Goal: Information Seeking & Learning: Learn about a topic

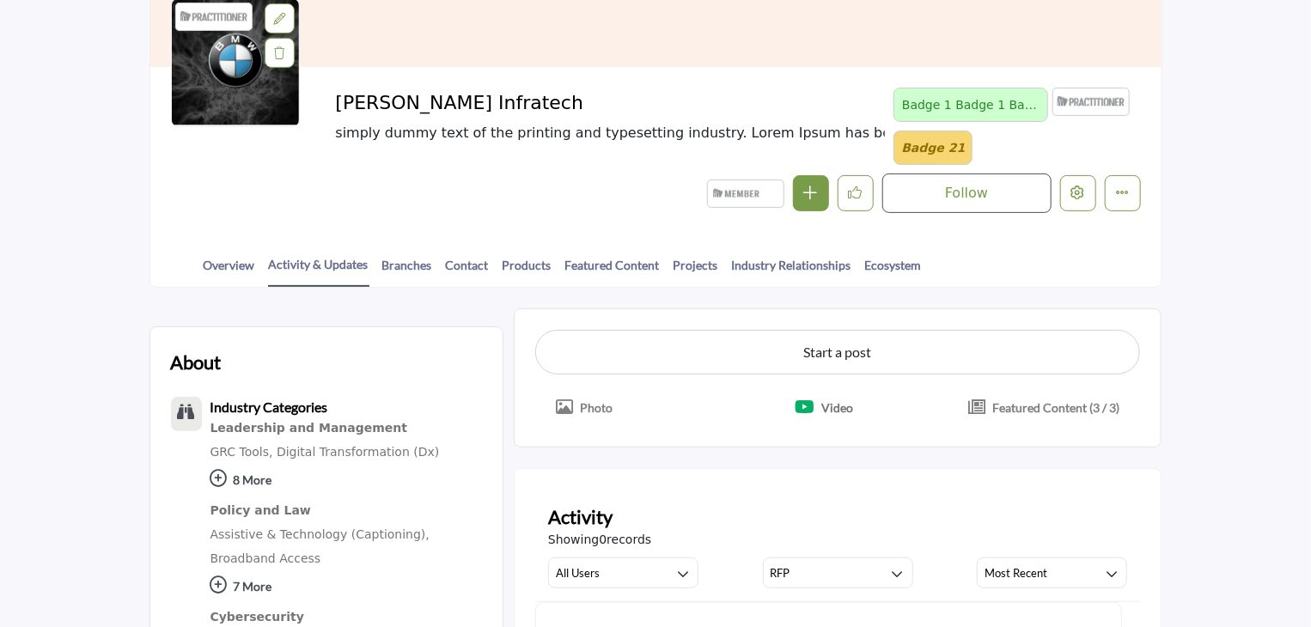
scroll to position [172, 0]
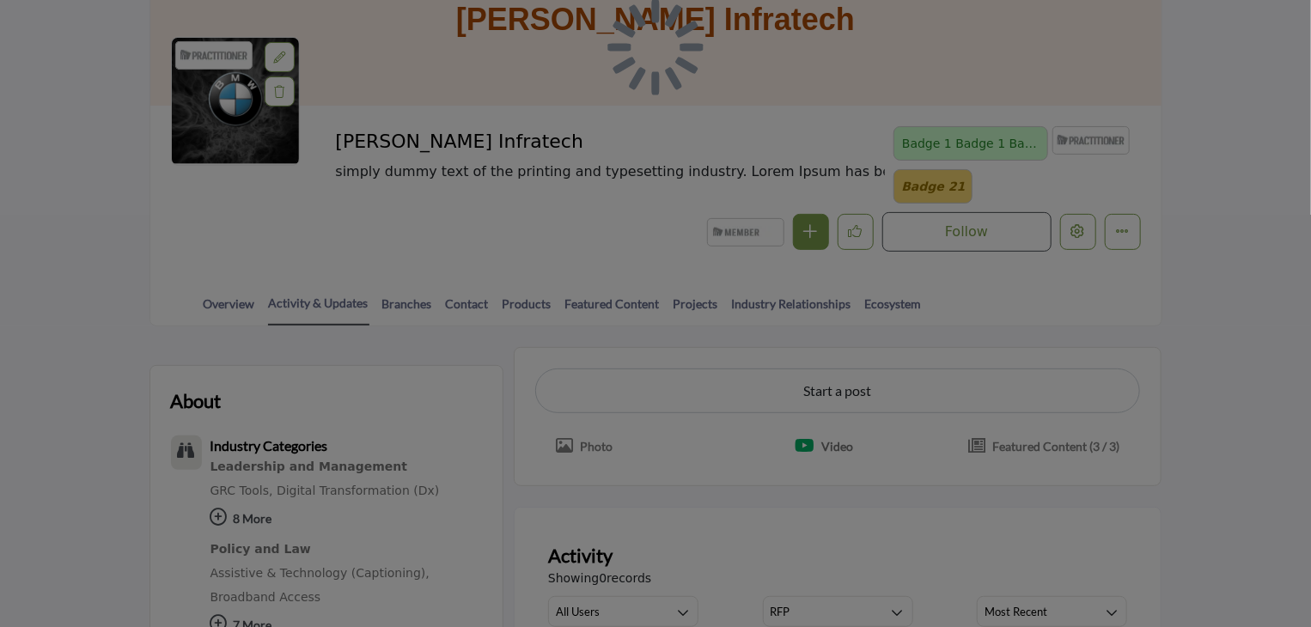
scroll to position [516, 0]
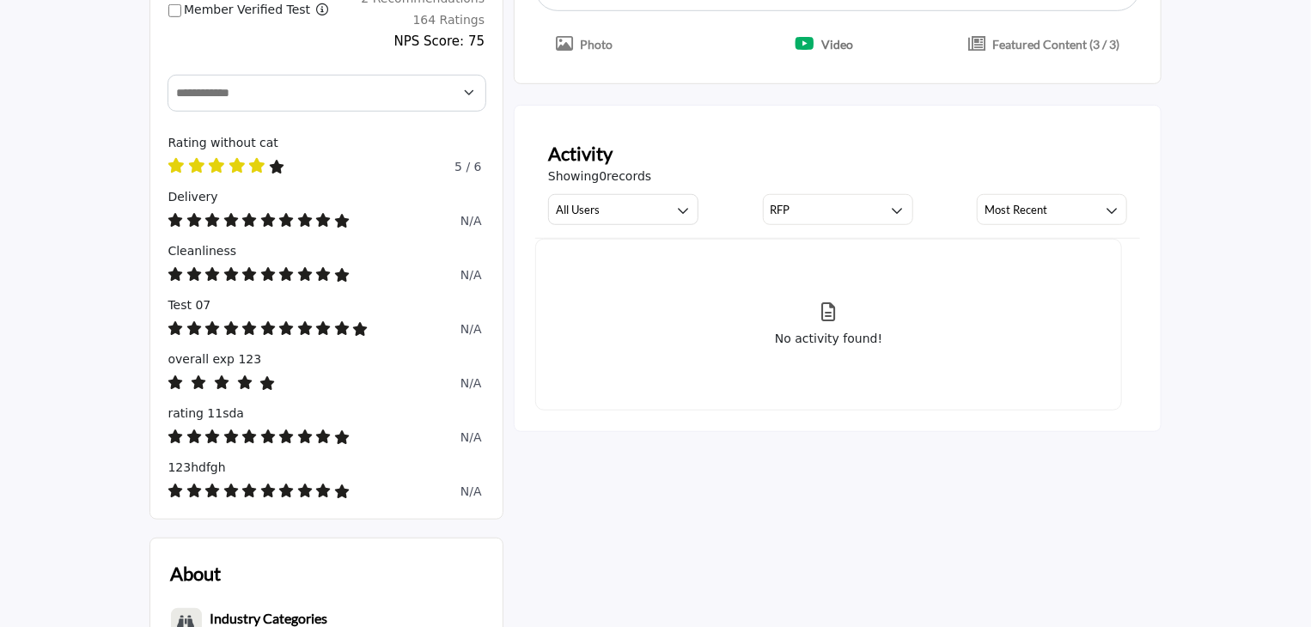
scroll to position [488, 0]
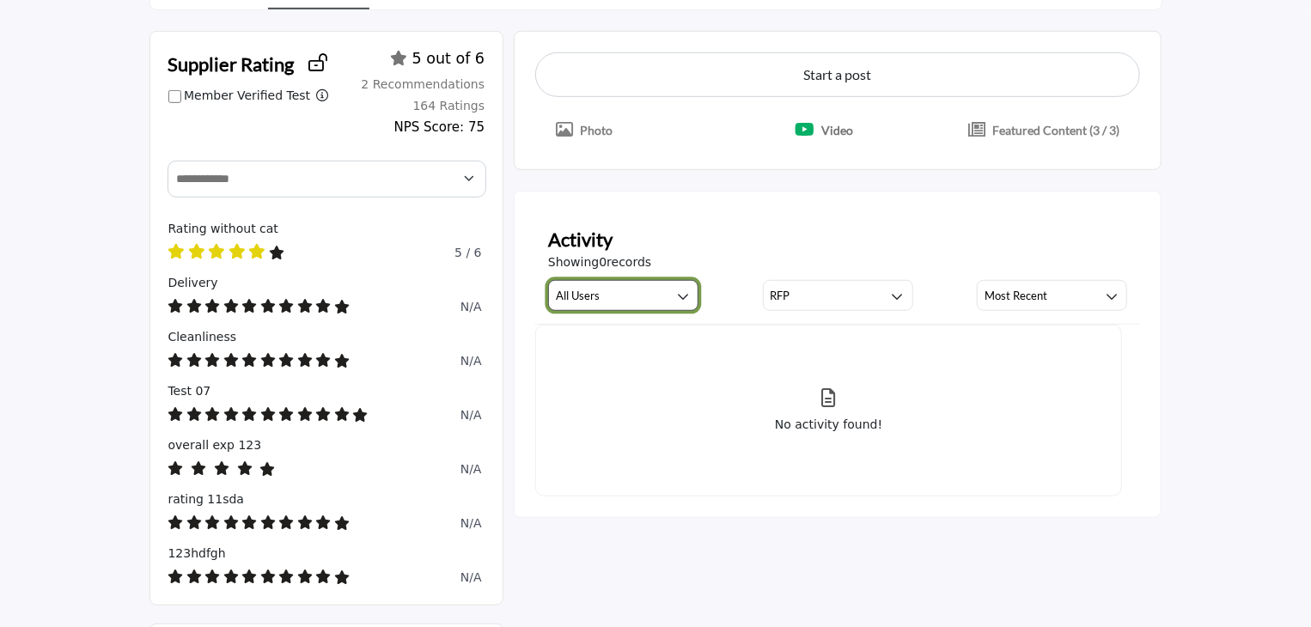
click at [670, 287] on button "All Users" at bounding box center [623, 295] width 150 height 31
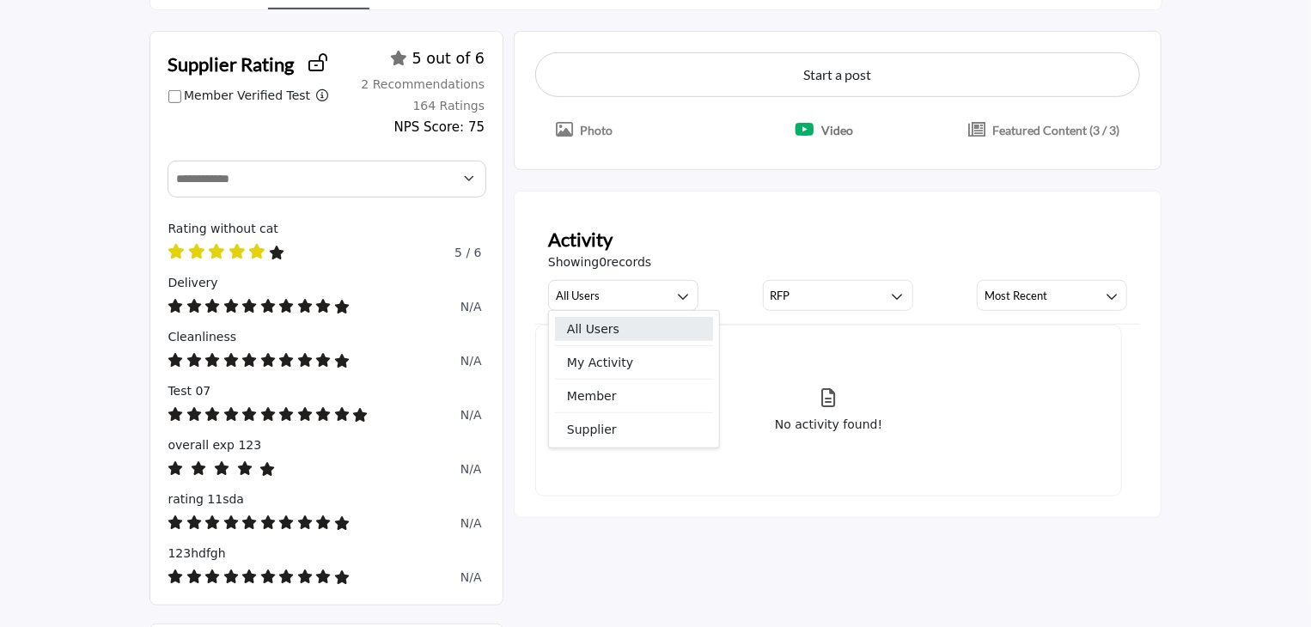
click at [629, 332] on span "All Users" at bounding box center [634, 329] width 158 height 24
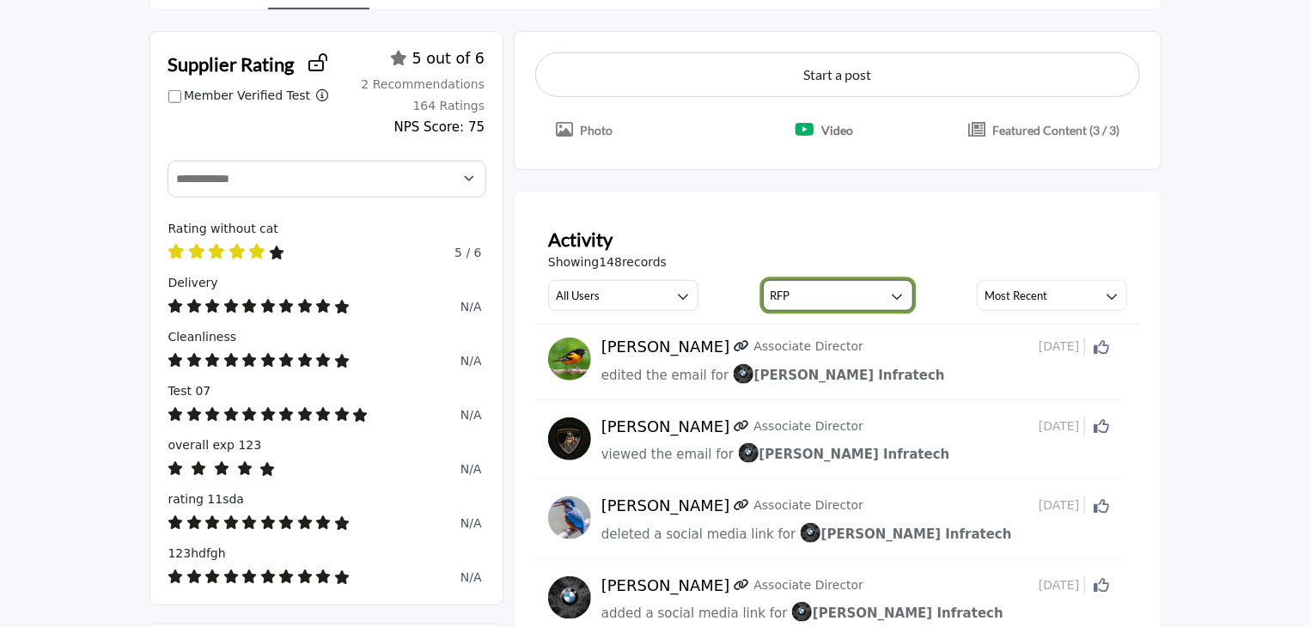
click at [845, 294] on button "RFP" at bounding box center [838, 295] width 150 height 31
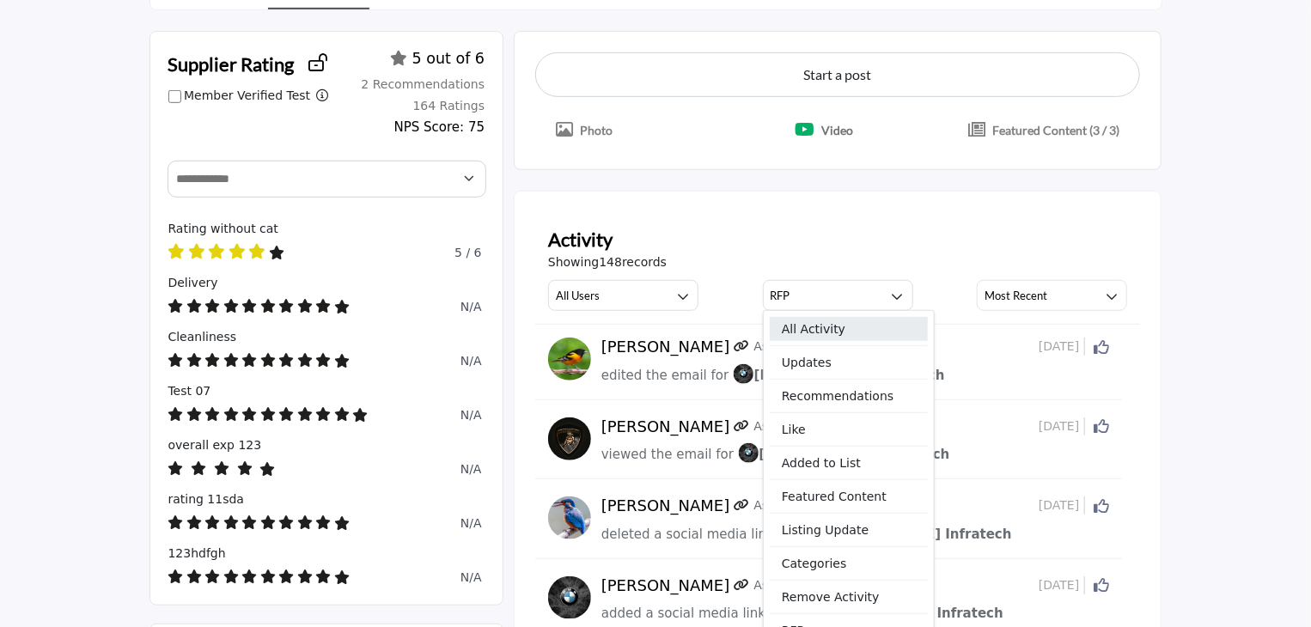
click at [822, 321] on span "All Activity" at bounding box center [849, 329] width 158 height 24
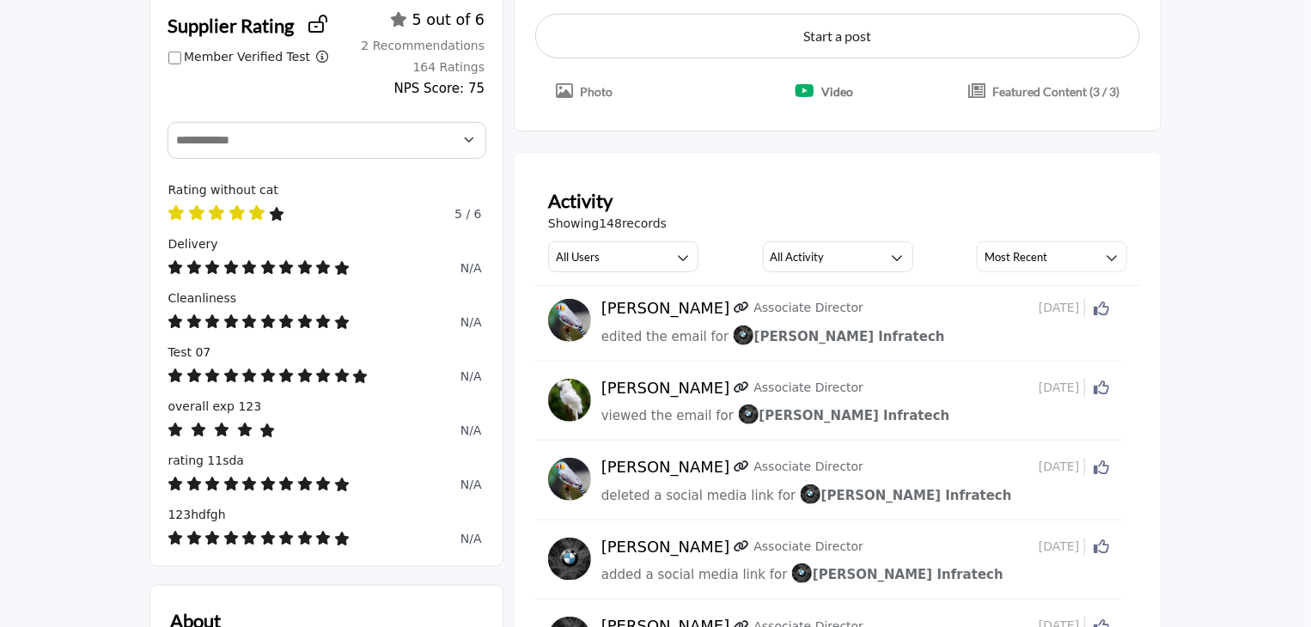
scroll to position [488, 0]
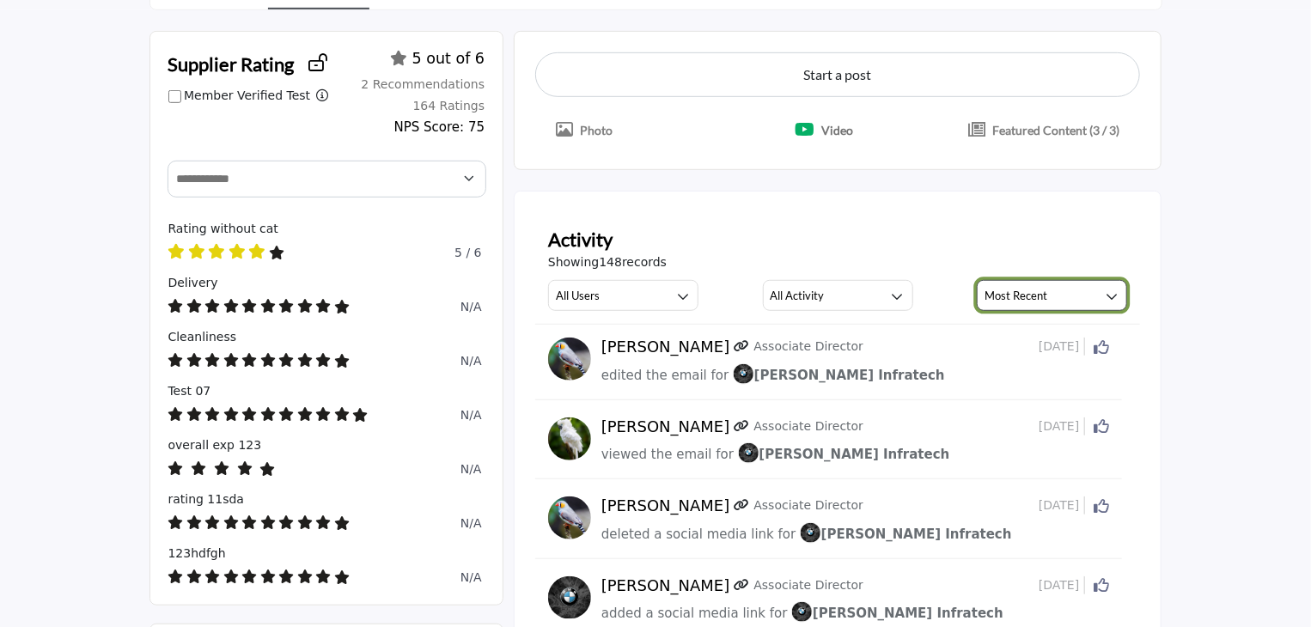
click at [1042, 304] on button "Most Recent" at bounding box center [1052, 295] width 150 height 31
click at [1035, 321] on span "Most Relevant" at bounding box center [1064, 329] width 158 height 24
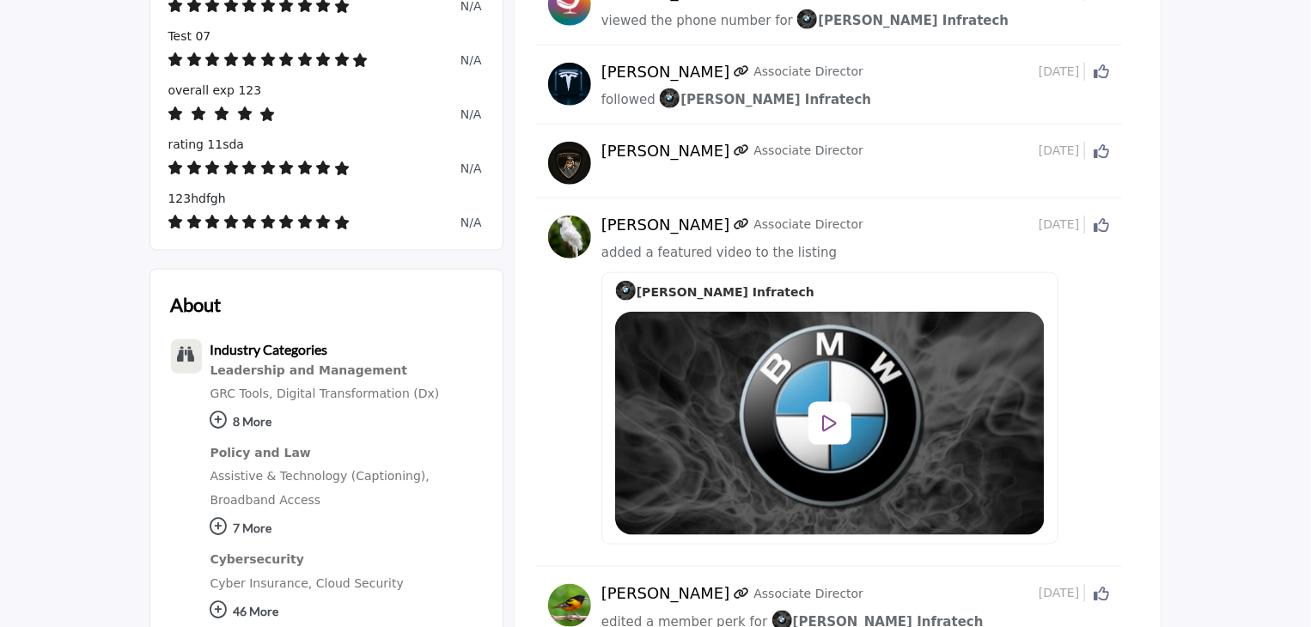
scroll to position [832, 0]
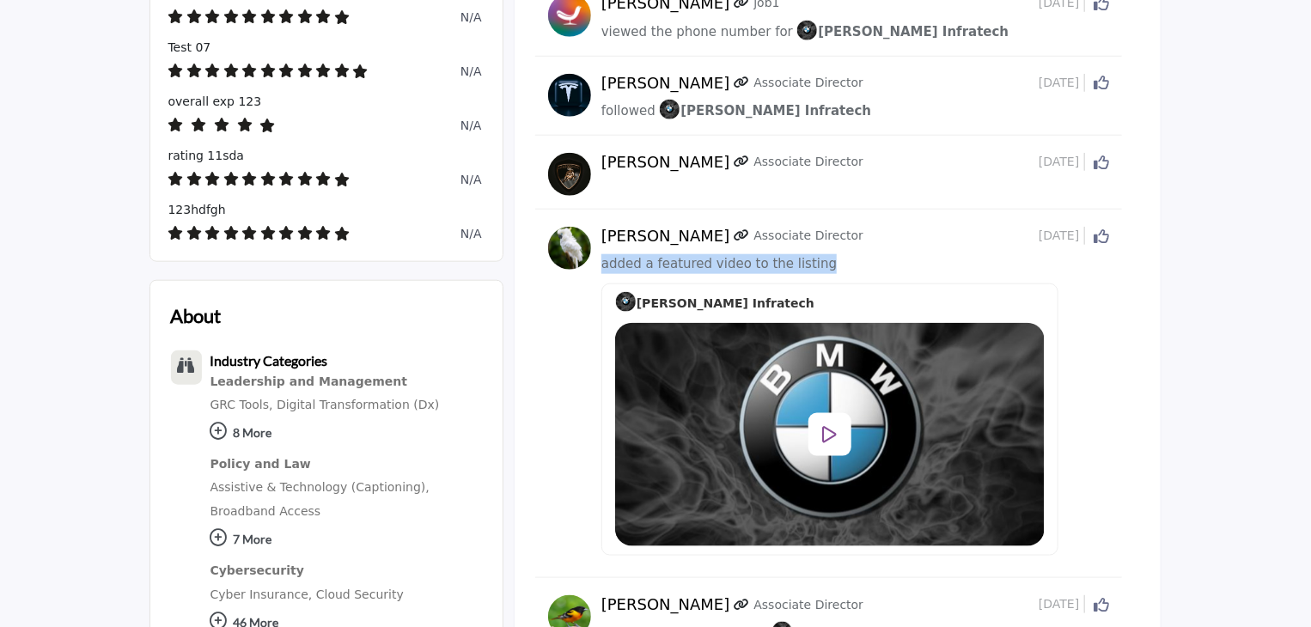
drag, startPoint x: 604, startPoint y: 261, endPoint x: 841, endPoint y: 271, distance: 237.4
click at [841, 271] on div "added a featured video to the listing" at bounding box center [856, 264] width 509 height 20
drag, startPoint x: 974, startPoint y: 54, endPoint x: 989, endPoint y: 8, distance: 48.6
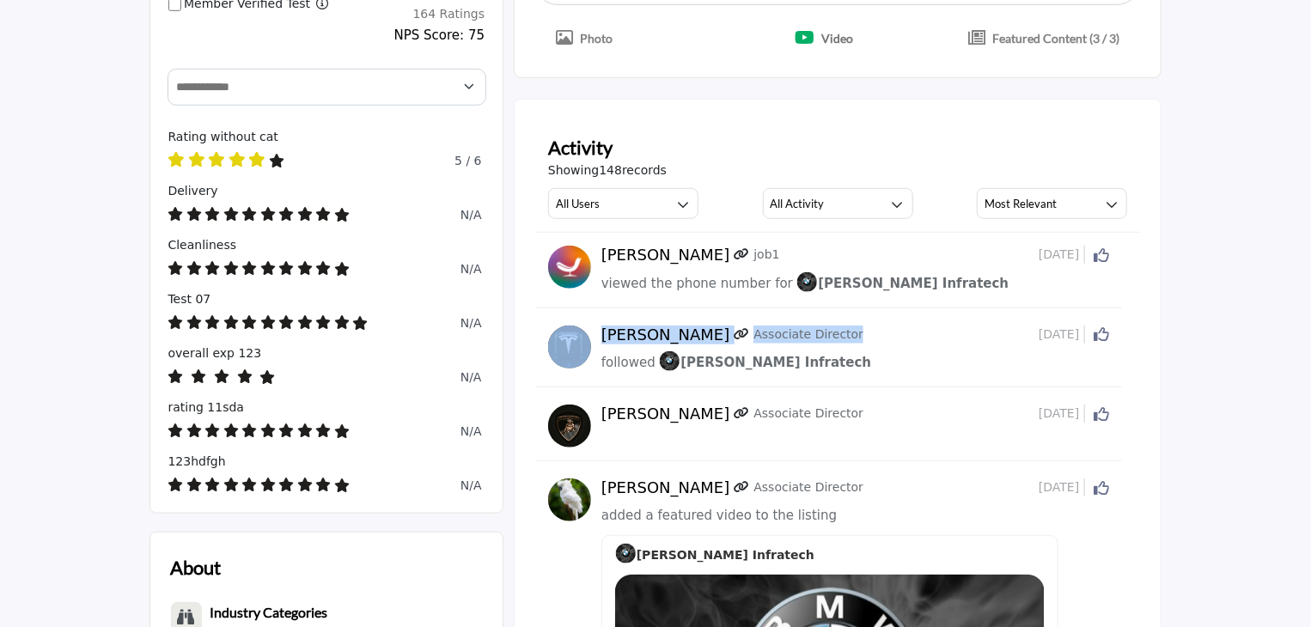
scroll to position [574, 0]
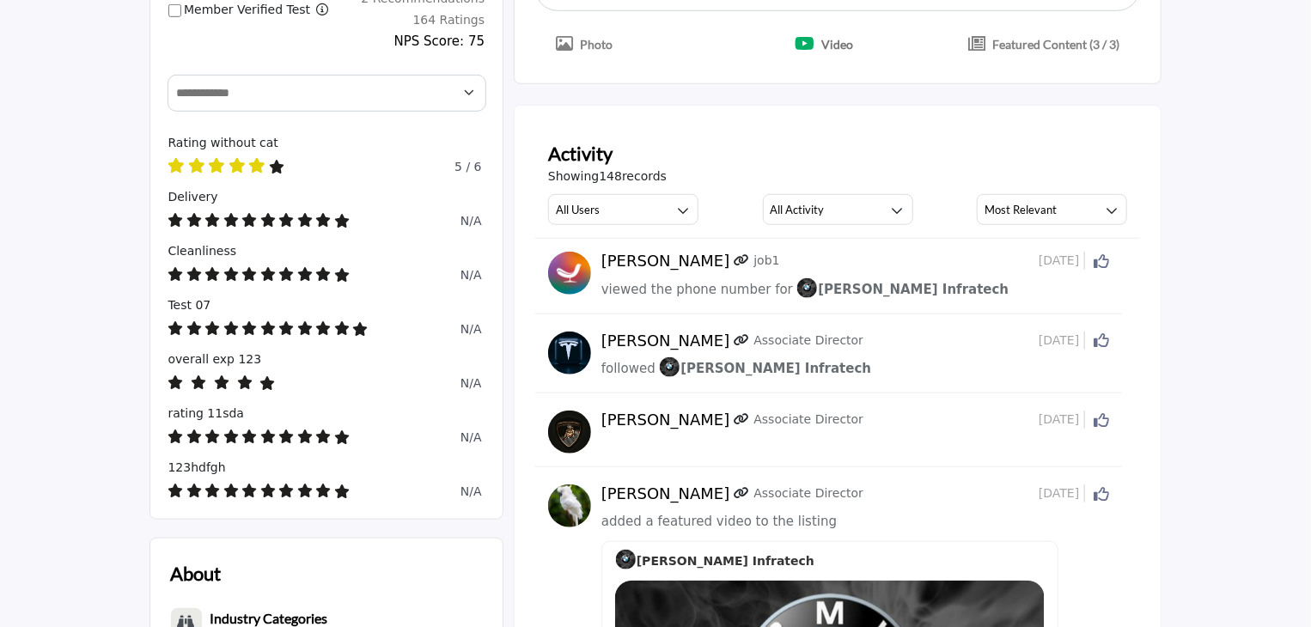
click at [709, 160] on div "Activity" at bounding box center [838, 153] width 580 height 28
drag, startPoint x: 547, startPoint y: 173, endPoint x: 795, endPoint y: 192, distance: 248.2
click at [795, 192] on div "Activity Showing 148 records All Users All Users My Activity Member Supplier Al…" at bounding box center [838, 182] width 606 height 113
click at [687, 168] on div "Showing 148 records" at bounding box center [838, 177] width 580 height 18
drag, startPoint x: 550, startPoint y: 169, endPoint x: 666, endPoint y: 180, distance: 116.5
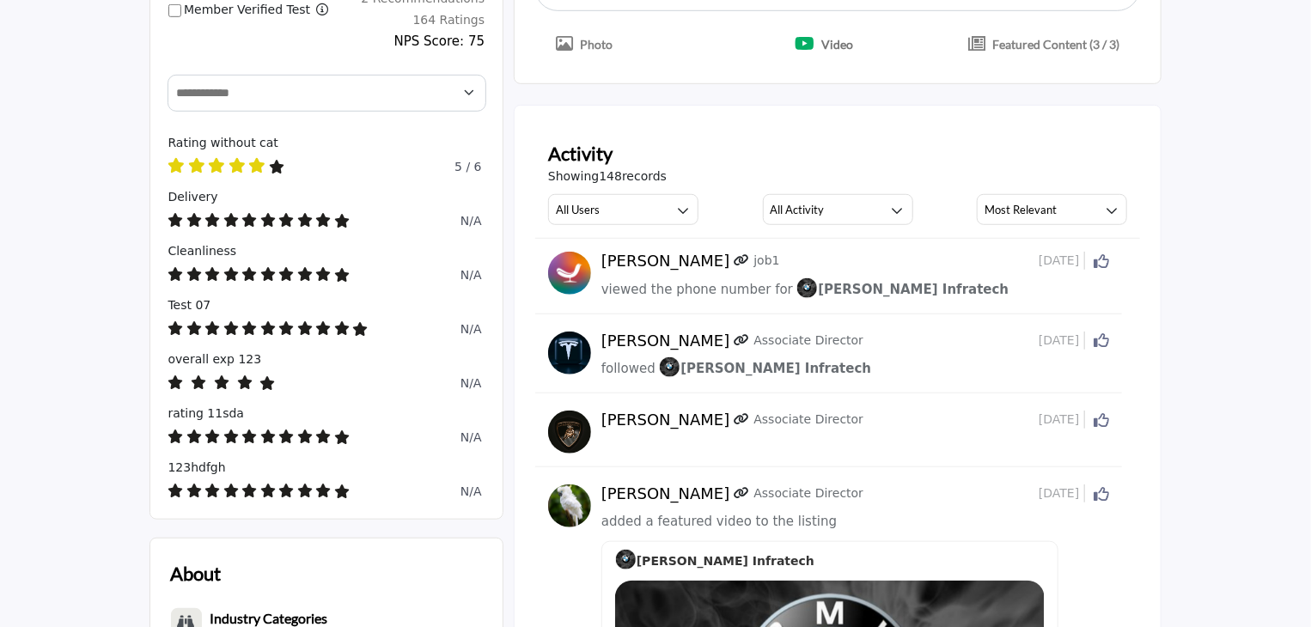
click at [666, 180] on div "Showing 148 records" at bounding box center [838, 177] width 580 height 18
click at [560, 170] on span "Showing 148 records" at bounding box center [607, 177] width 119 height 18
drag, startPoint x: 553, startPoint y: 158, endPoint x: 674, endPoint y: 168, distance: 121.6
click at [674, 168] on div "Activity Showing 148 records All Users All Users My Activity Member Supplier Al…" at bounding box center [838, 182] width 606 height 113
click at [666, 173] on div "Showing 148 records" at bounding box center [838, 177] width 580 height 18
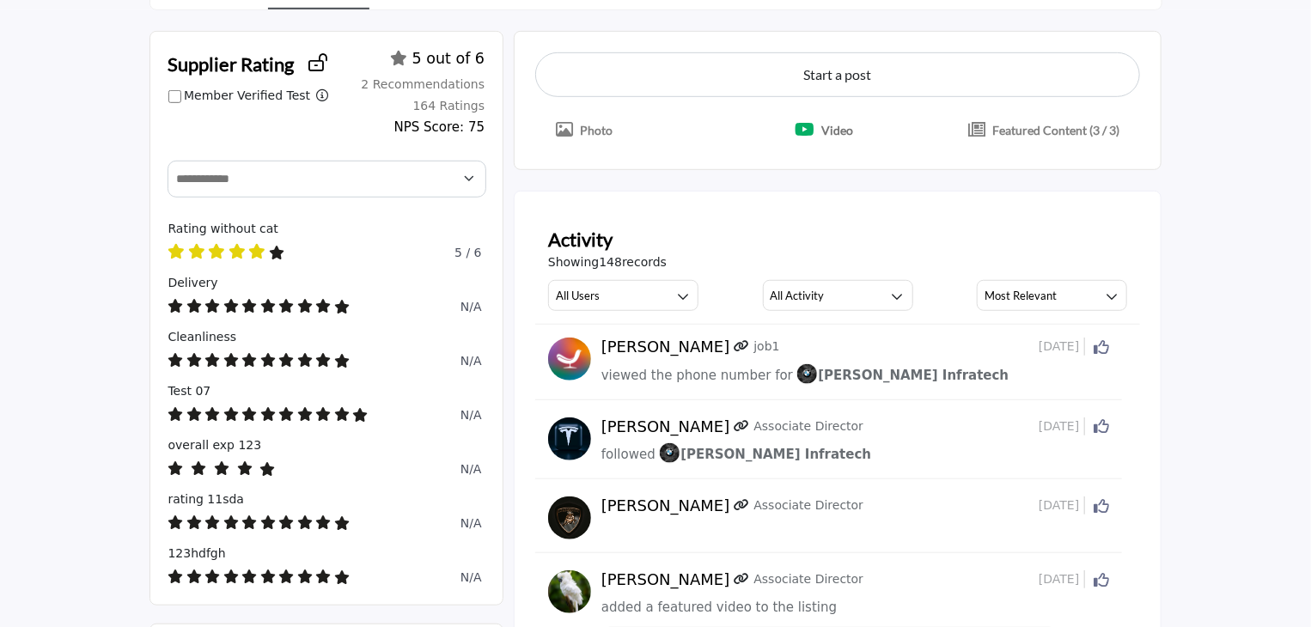
scroll to position [402, 0]
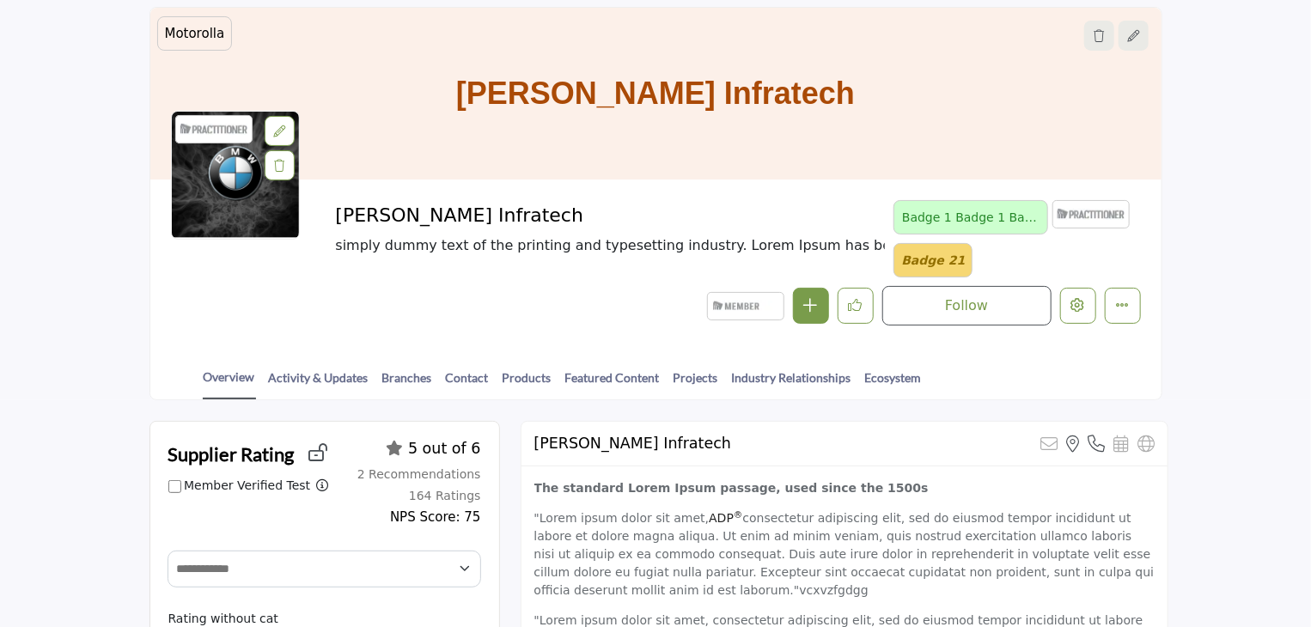
scroll to position [172, 0]
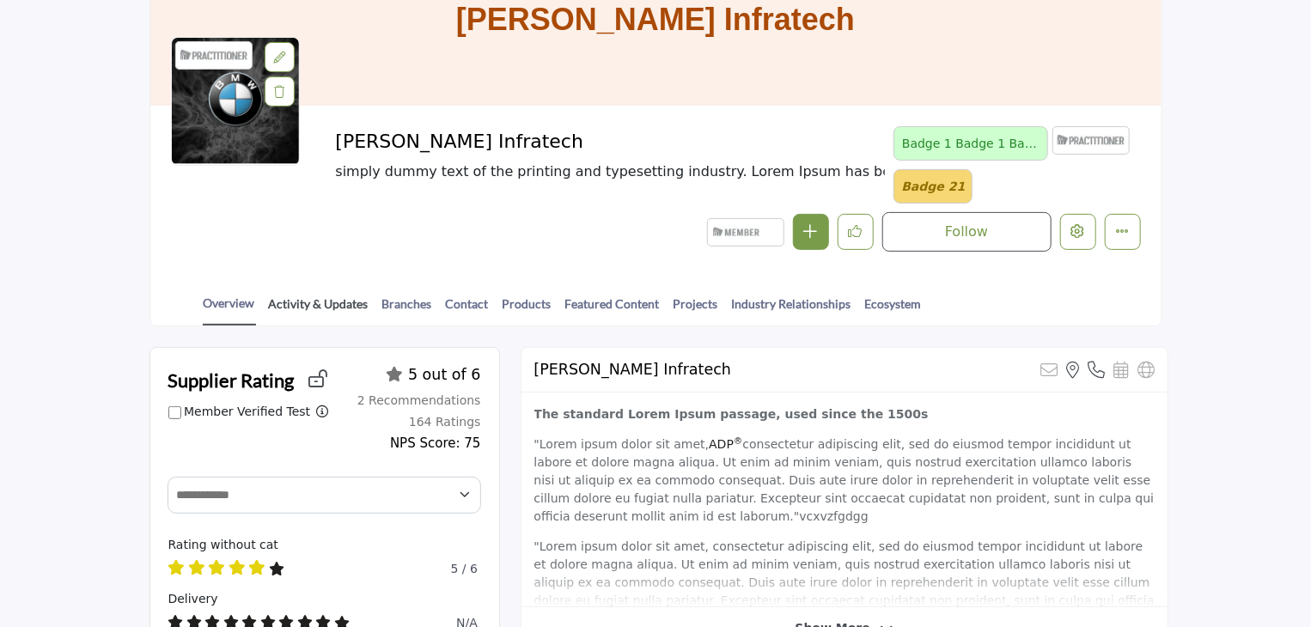
click at [284, 304] on link "Activity & Updates" at bounding box center [318, 310] width 101 height 30
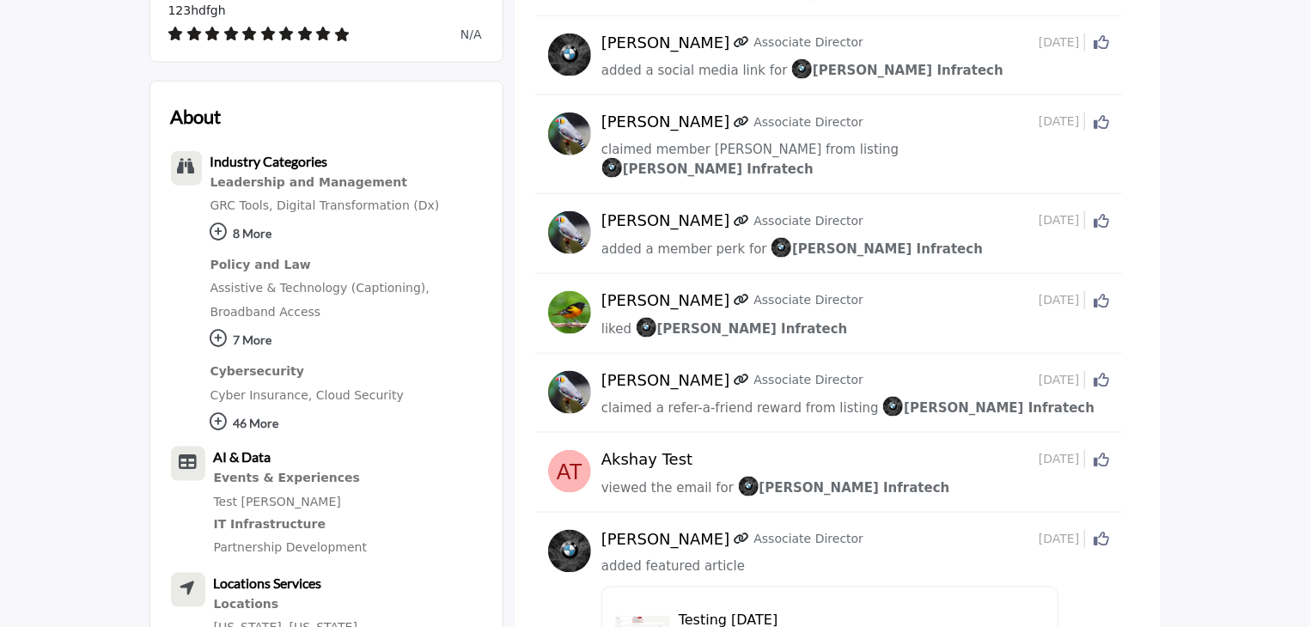
scroll to position [1289, 0]
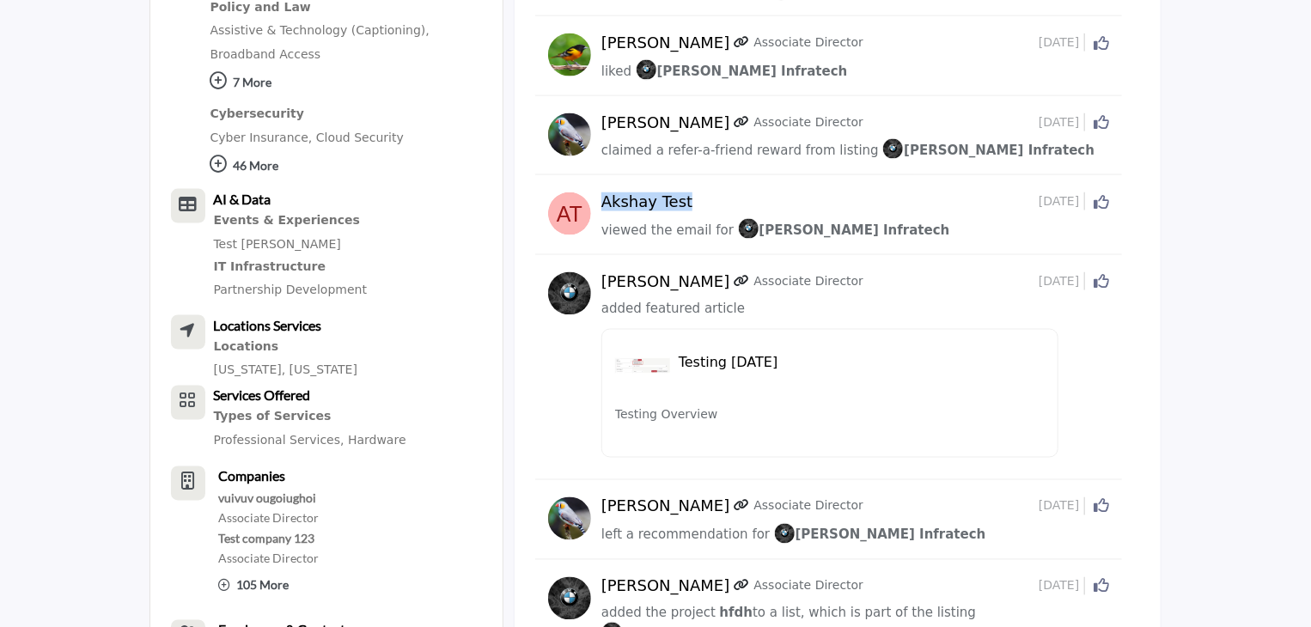
drag, startPoint x: 687, startPoint y: 190, endPoint x: 595, endPoint y: 182, distance: 92.3
click at [595, 192] on div "Akshay Test 13 days ago Click to Like this activity 0 0" at bounding box center [829, 216] width 562 height 49
copy div "Akshay Test"
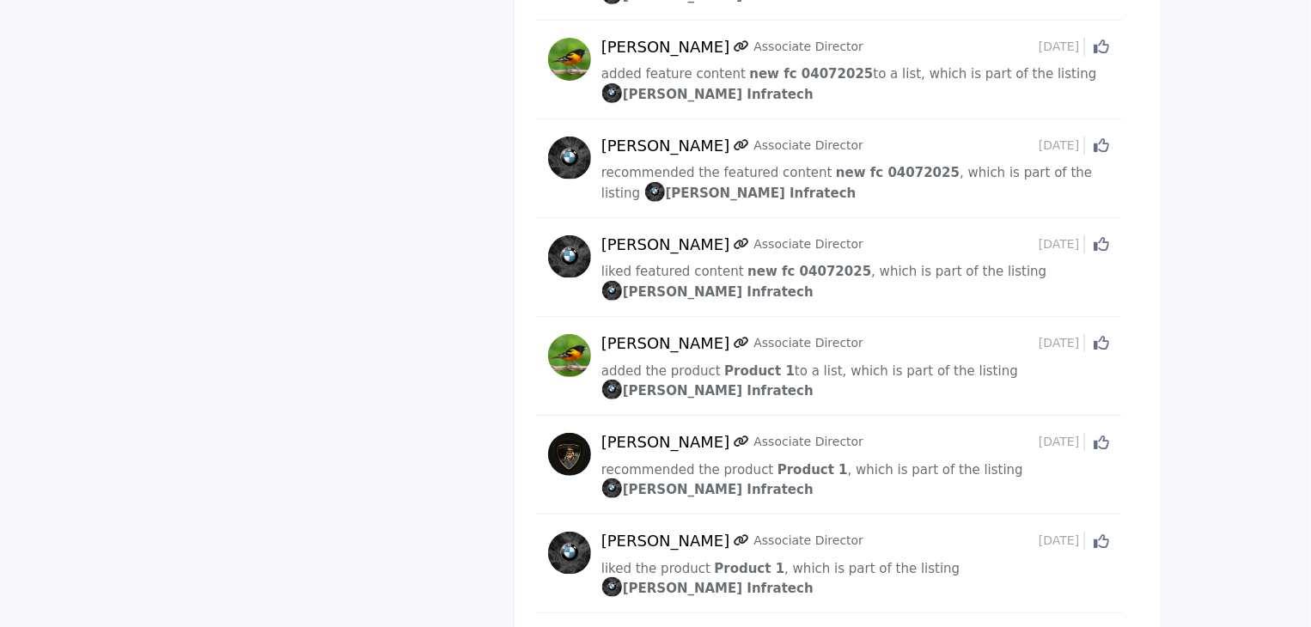
scroll to position [3609, 0]
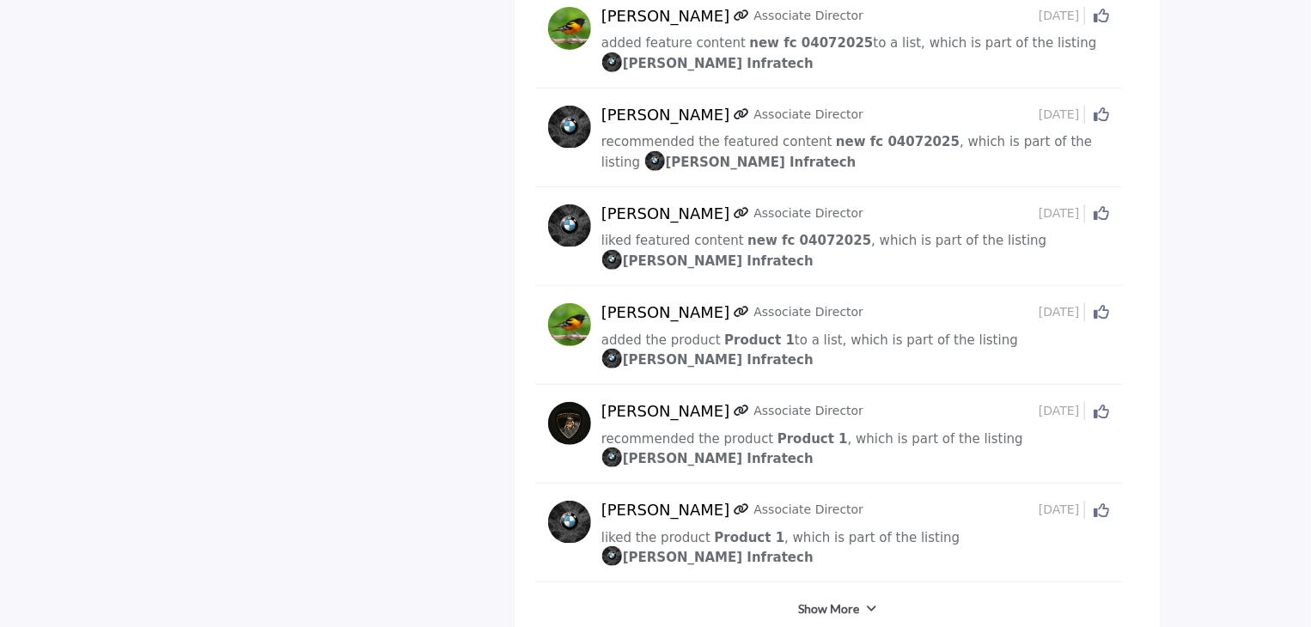
click at [818, 594] on div "Show More" at bounding box center [838, 609] width 606 height 31
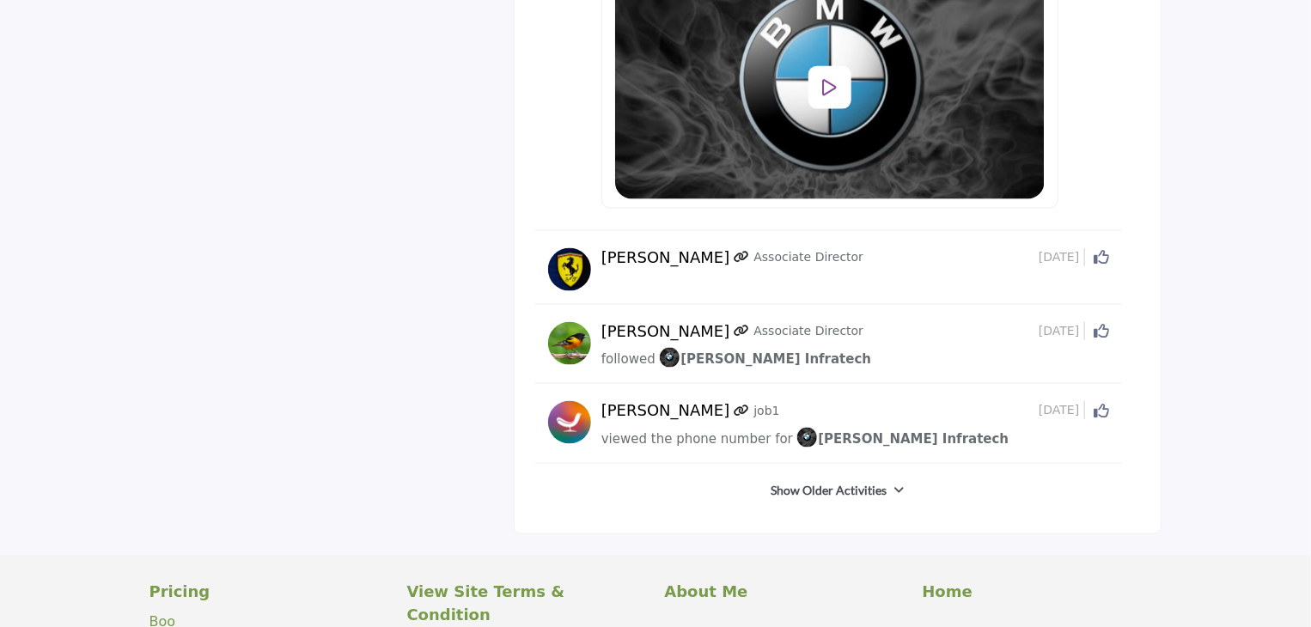
scroll to position [4383, 0]
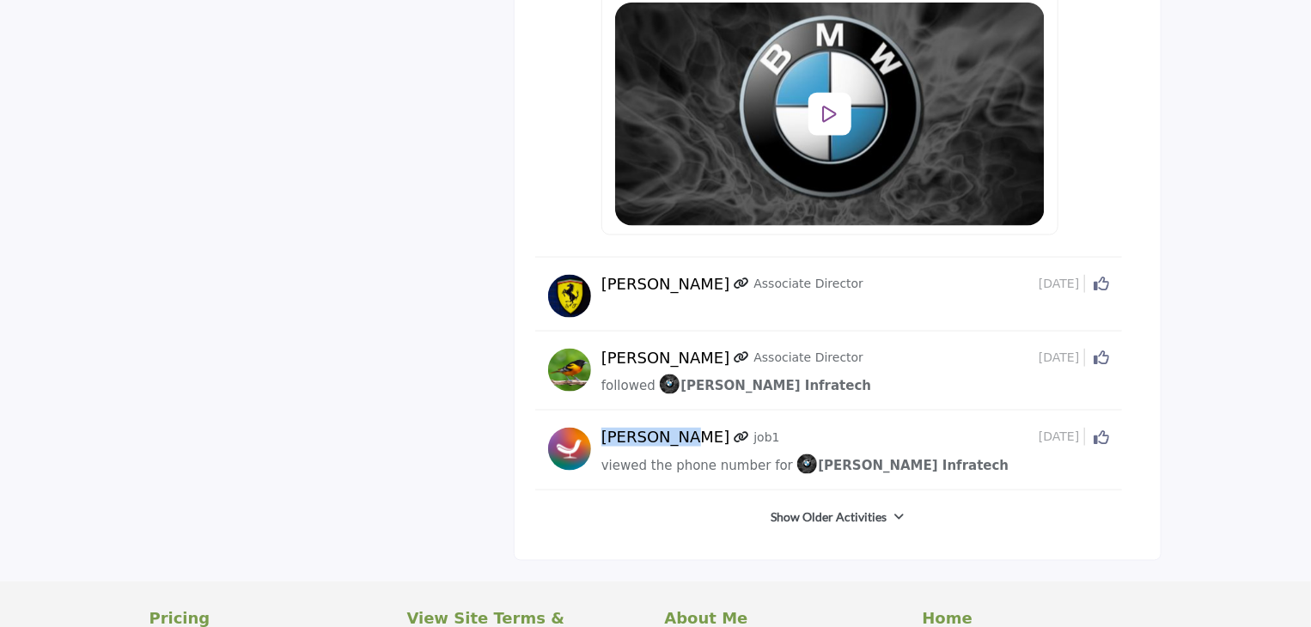
drag, startPoint x: 602, startPoint y: 193, endPoint x: 677, endPoint y: 193, distance: 75.6
click at [677, 428] on h5 "Nirmal Dev" at bounding box center [666, 437] width 129 height 19
copy h5 "Nirmal Dev"
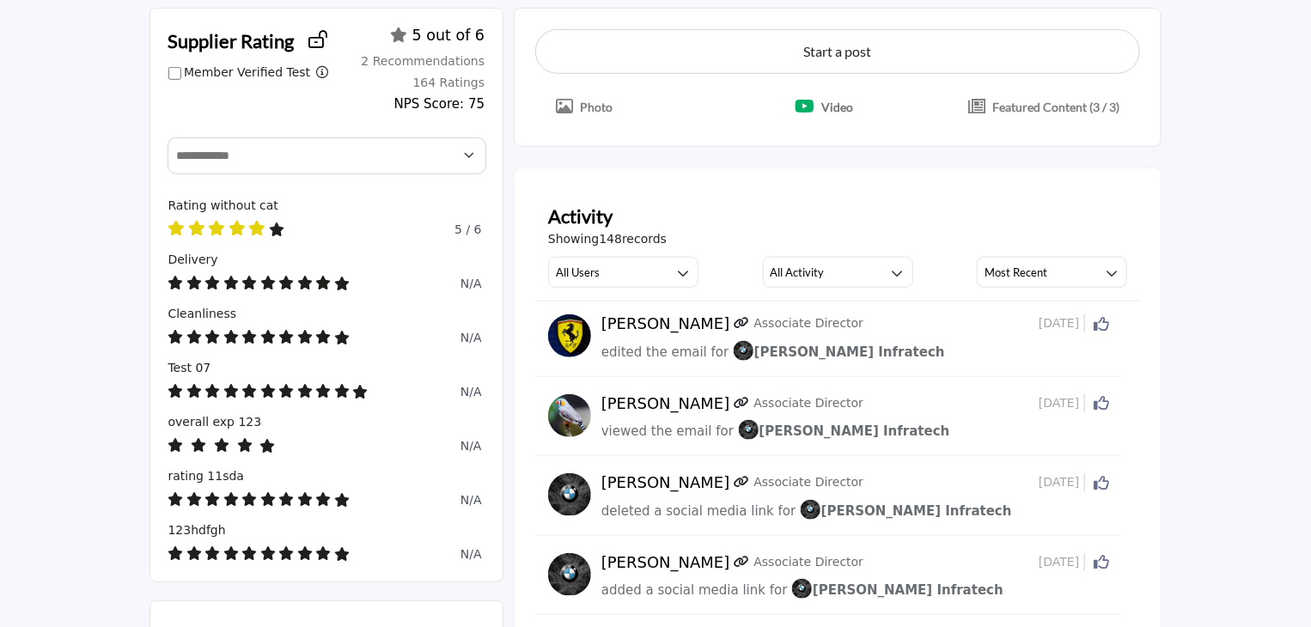
scroll to position [546, 0]
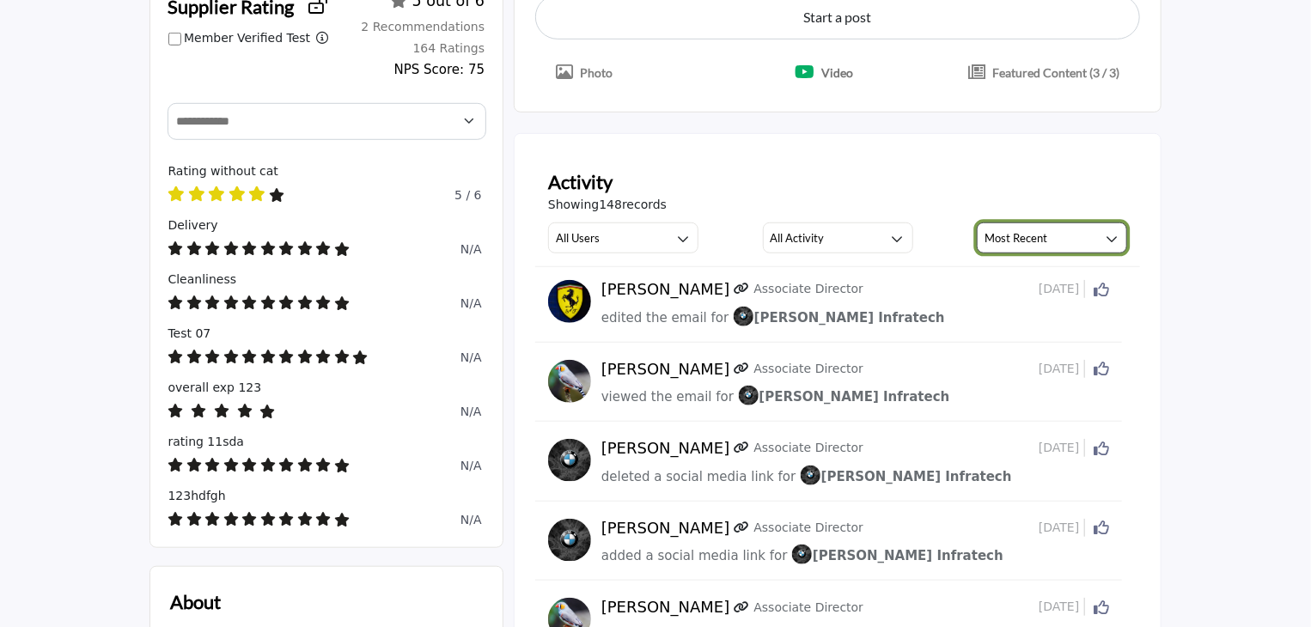
click at [978, 241] on button "Most Recent" at bounding box center [1052, 238] width 150 height 31
click at [1009, 172] on div "Activity" at bounding box center [838, 182] width 580 height 28
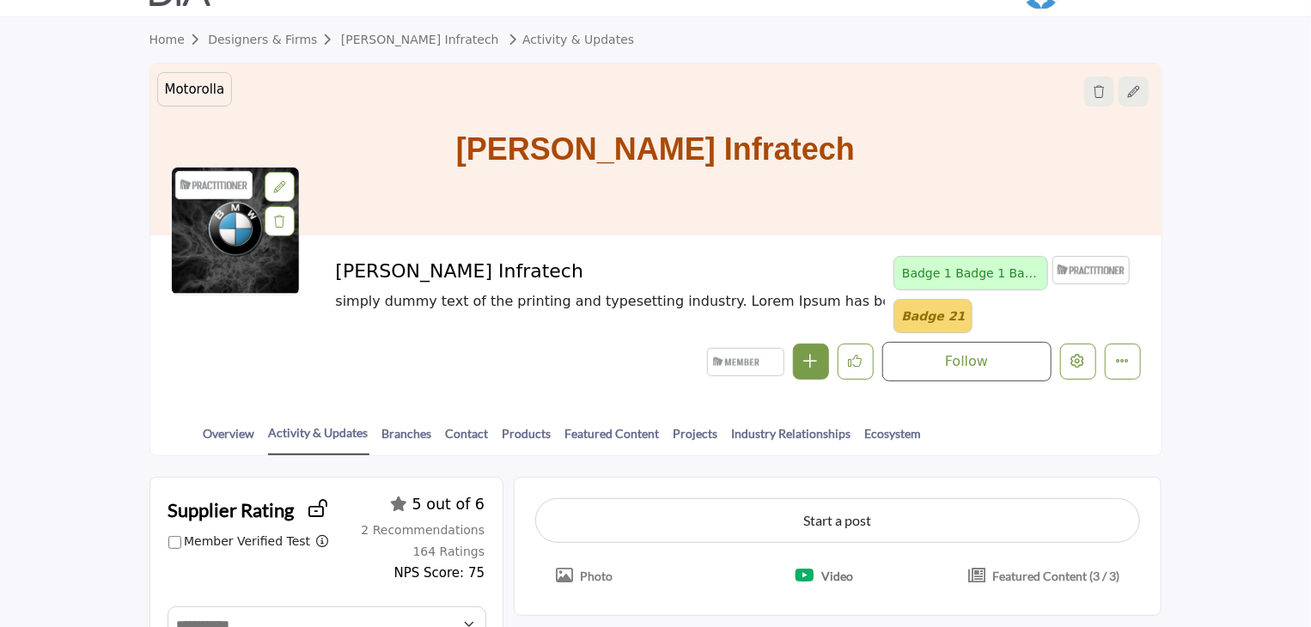
scroll to position [430, 0]
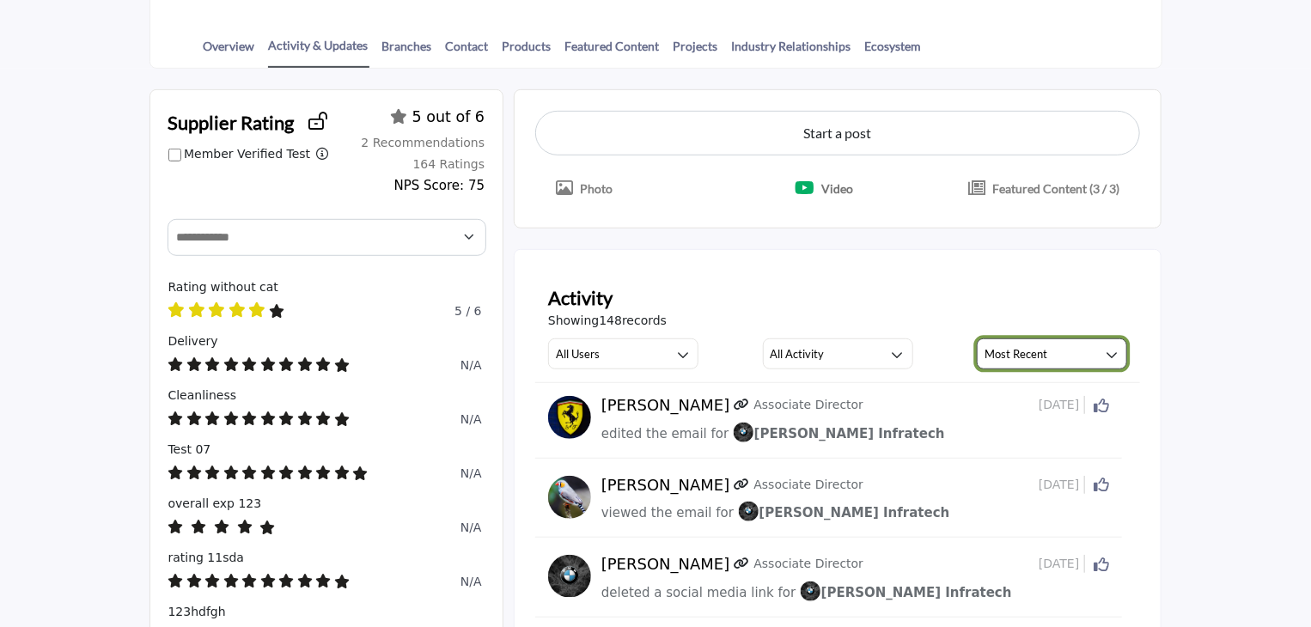
click at [1048, 355] on button "Most Recent" at bounding box center [1052, 354] width 150 height 31
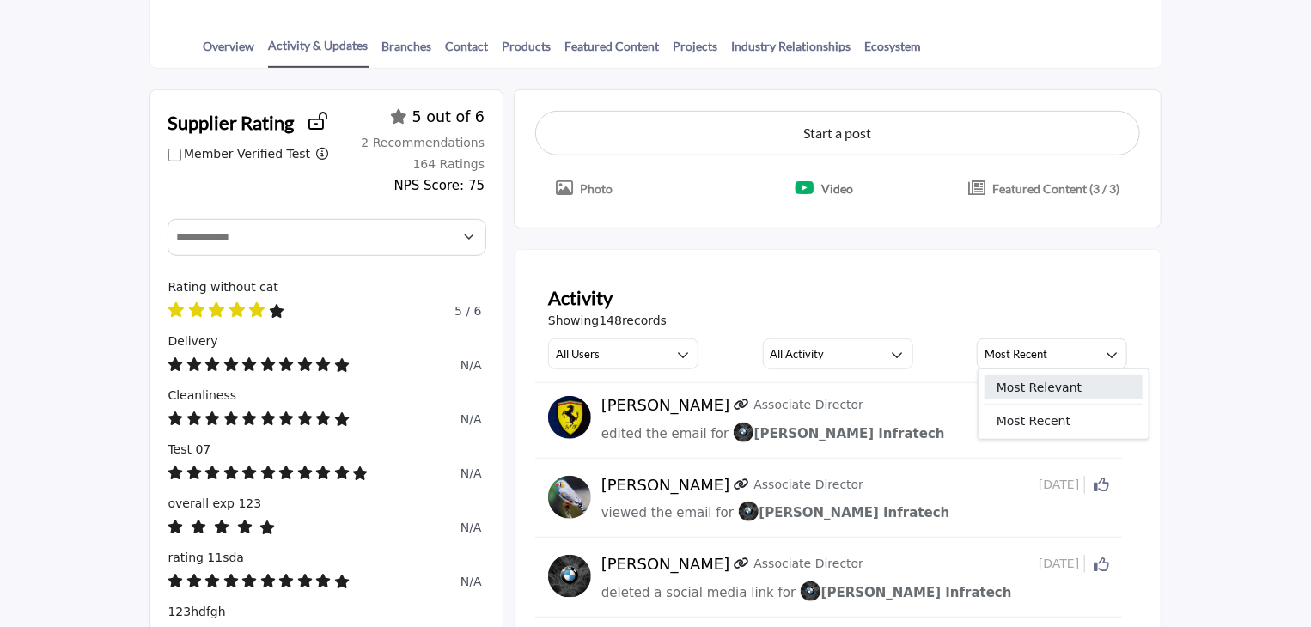
click at [1040, 382] on span "Most Relevant" at bounding box center [1064, 388] width 158 height 24
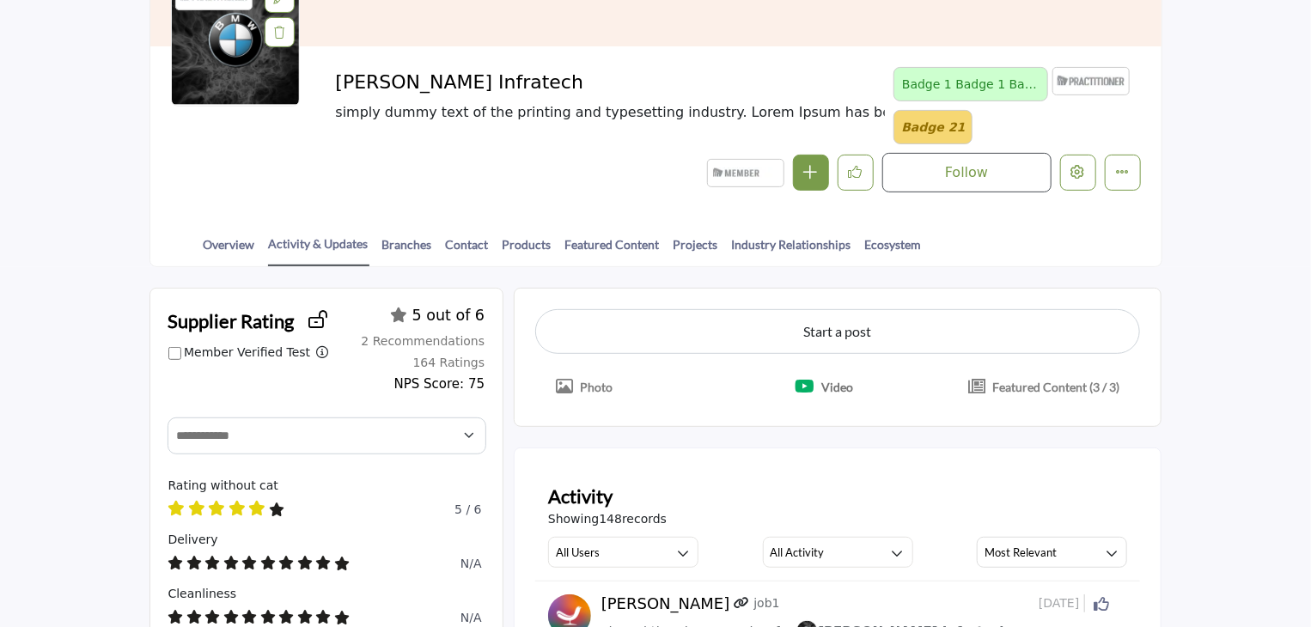
scroll to position [0, 0]
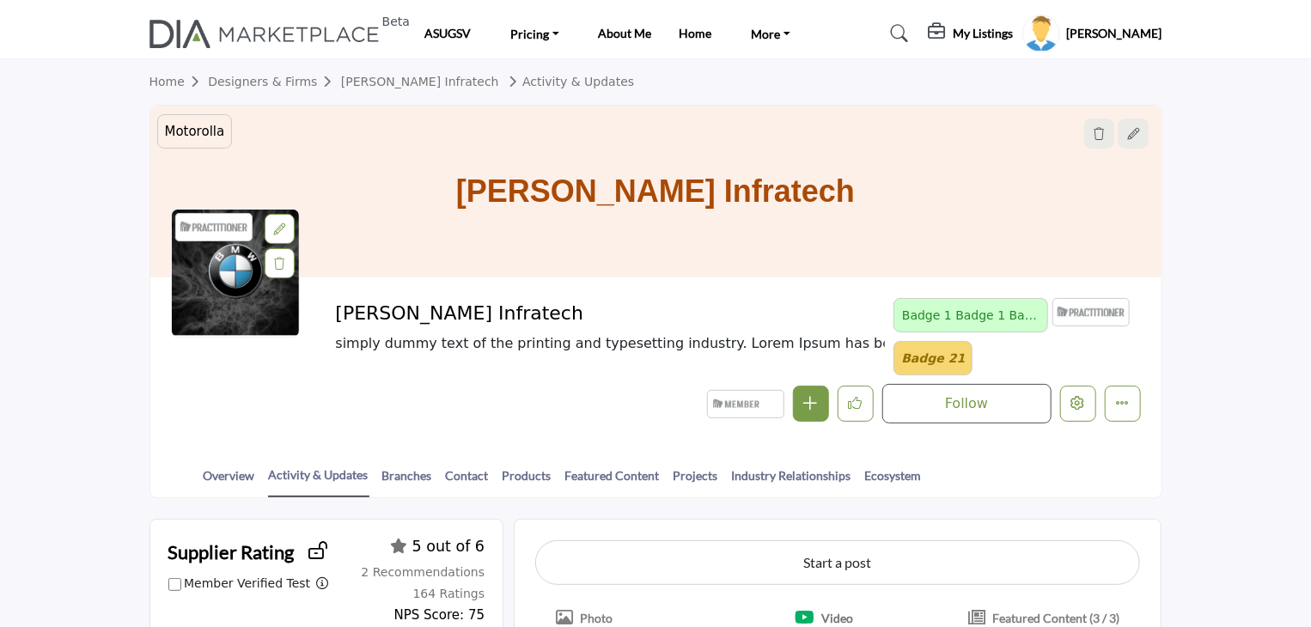
drag, startPoint x: 530, startPoint y: 192, endPoint x: 879, endPoint y: 199, distance: 348.9
click at [879, 199] on div "[PERSON_NAME] Infratech" at bounding box center [655, 192] width 1011 height 172
